Goal: Task Accomplishment & Management: Use online tool/utility

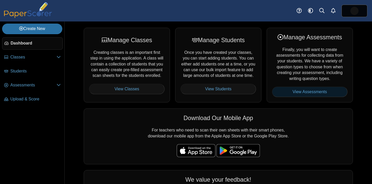
click at [292, 90] on link "View Assessments" at bounding box center [310, 92] width 76 height 10
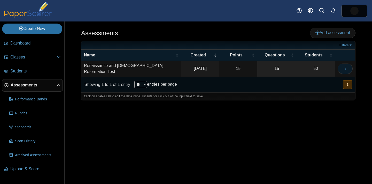
click at [351, 68] on button "button" at bounding box center [345, 68] width 15 height 10
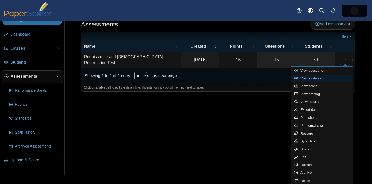
click at [320, 79] on link "View students" at bounding box center [322, 78] width 62 height 8
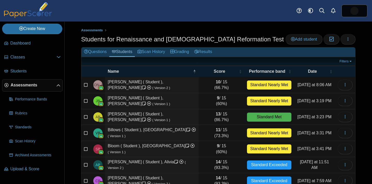
click at [361, 79] on div "Assessments Students for Renaissance and Protestant Reformation Test Add studen…" at bounding box center [219, 102] width 308 height 162
click at [78, 125] on div "Assessments Students for Renaissance and Protestant Reformation Test Add studen…" at bounding box center [219, 102] width 308 height 162
click at [245, 39] on div "Students for Renaissance and Protestant Reformation Test Add student Moderation…" at bounding box center [218, 40] width 275 height 12
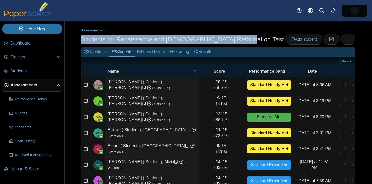
drag, startPoint x: 239, startPoint y: 41, endPoint x: 265, endPoint y: 28, distance: 28.6
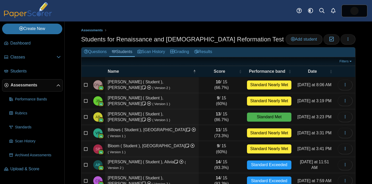
click at [261, 36] on div "Students for Renaissance and Protestant Reformation Test Add student Moderation…" at bounding box center [218, 40] width 275 height 12
click at [178, 52] on link "Grading" at bounding box center [180, 52] width 24 height 10
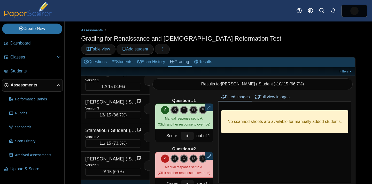
scroll to position [1284, 0]
click at [122, 184] on div "Worrell ( Student ), Gabriel" at bounding box center [111, 187] width 52 height 7
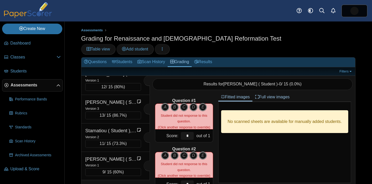
scroll to position [0, 0]
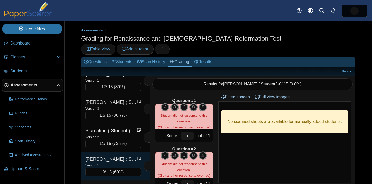
click at [123, 156] on div "Wolfe ( Student ), Mason" at bounding box center [111, 159] width 52 height 7
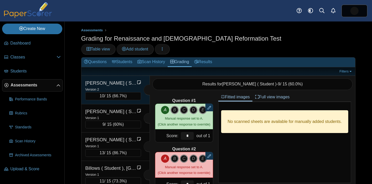
click at [112, 86] on div "Version 2" at bounding box center [113, 89] width 56 height 6
